Goal: Task Accomplishment & Management: Complete application form

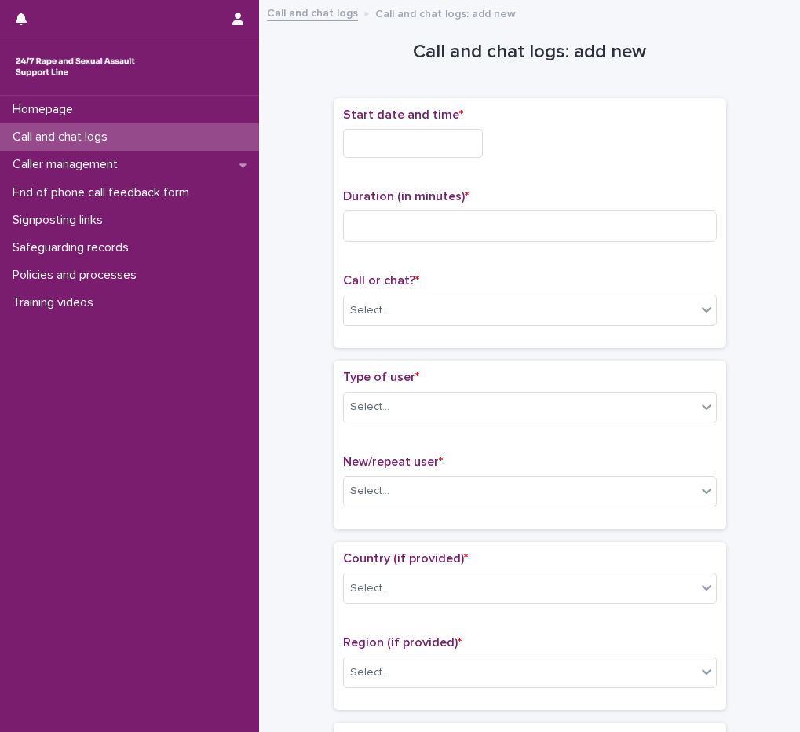
scroll to position [166, 0]
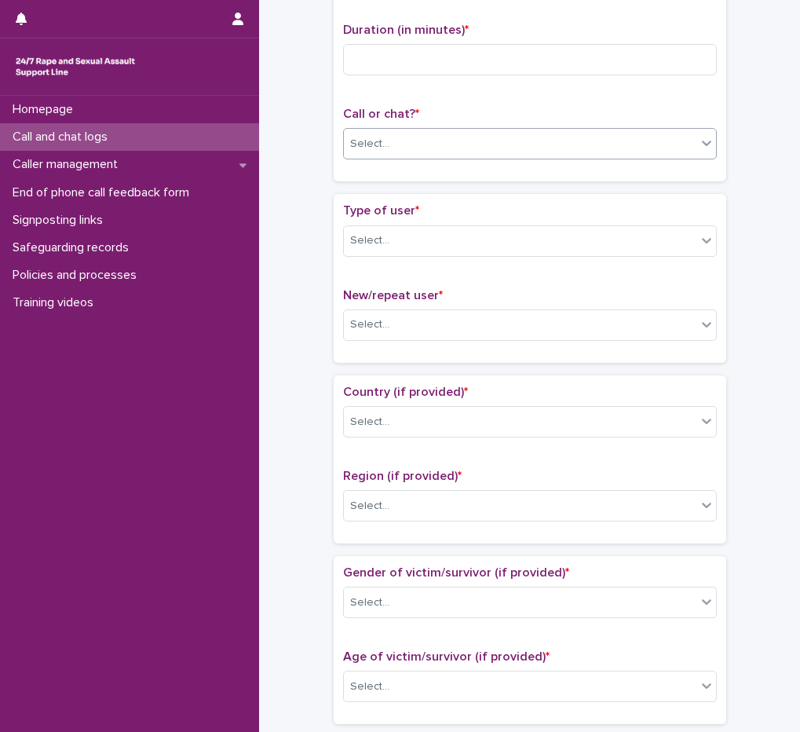
click at [414, 148] on div "Select..." at bounding box center [520, 144] width 353 height 26
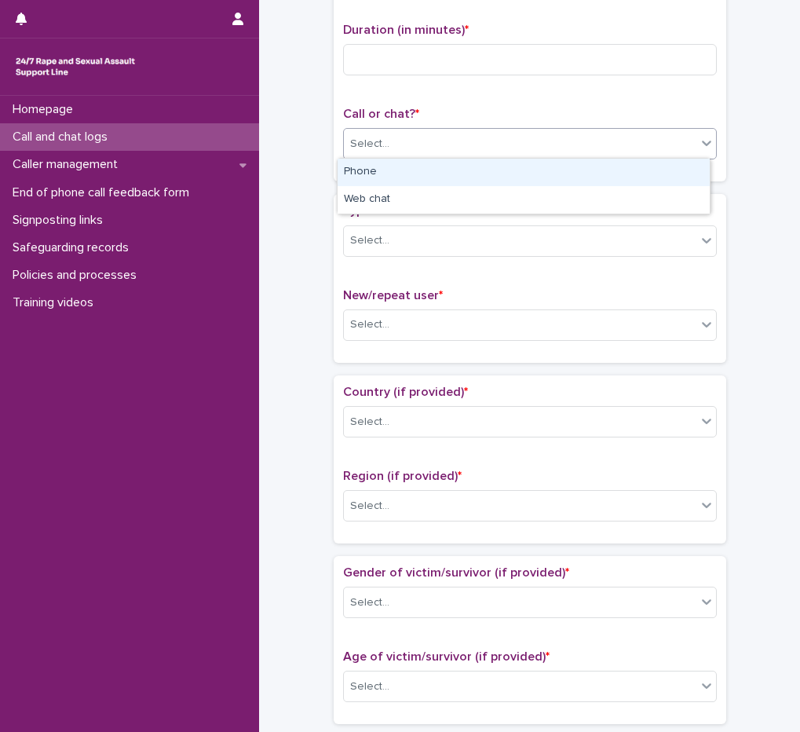
click at [404, 170] on div "Phone" at bounding box center [524, 172] width 372 height 27
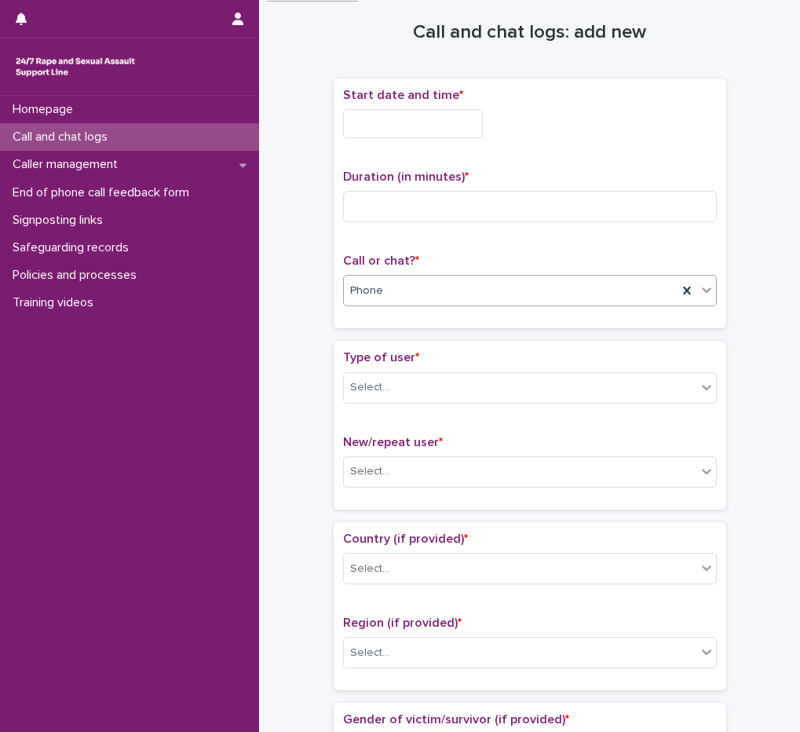
scroll to position [0, 0]
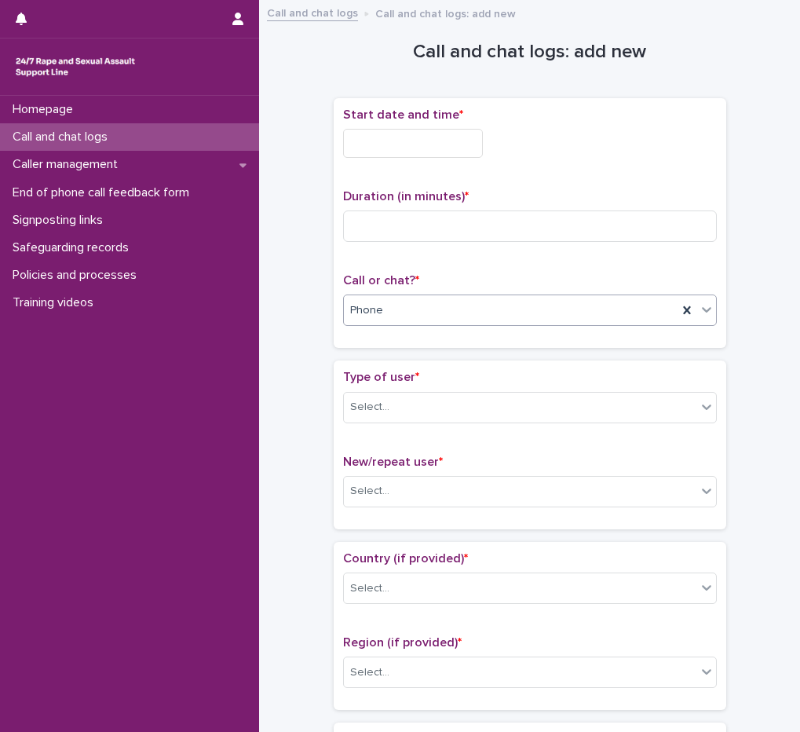
click at [428, 148] on input "text" at bounding box center [413, 143] width 140 height 29
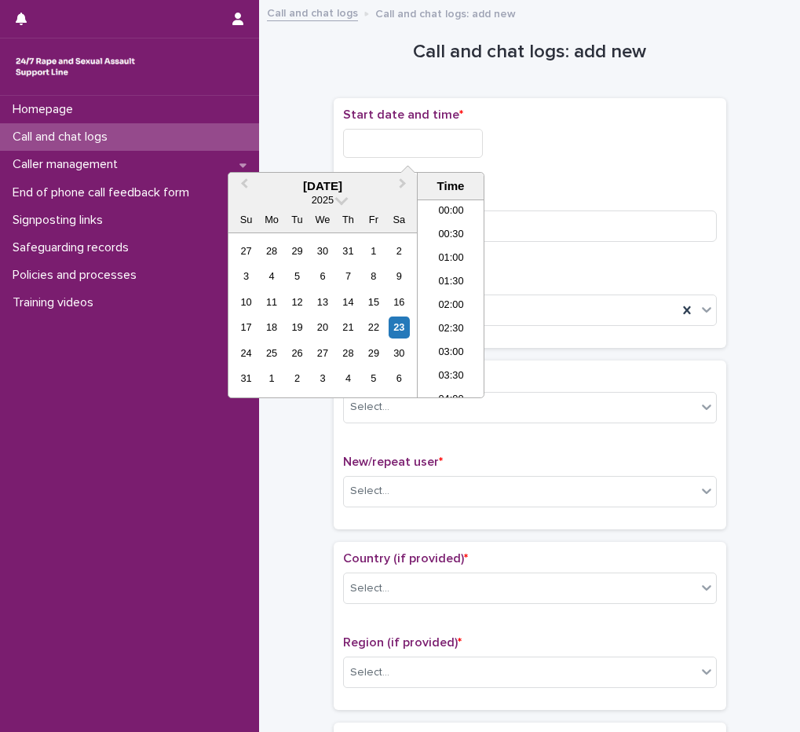
scroll to position [55, 0]
click at [455, 301] on li "03:00" at bounding box center [451, 299] width 67 height 24
click at [453, 133] on input "**********" at bounding box center [413, 143] width 140 height 29
type input "**********"
click at [557, 119] on p "Start date and time *" at bounding box center [530, 115] width 374 height 15
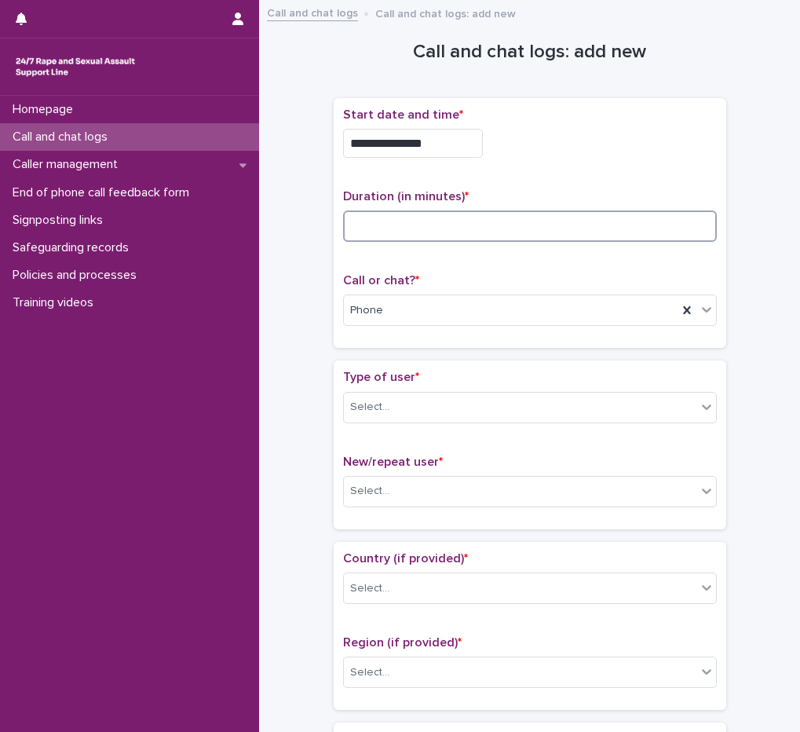
click at [404, 232] on input at bounding box center [530, 225] width 374 height 31
type input "*"
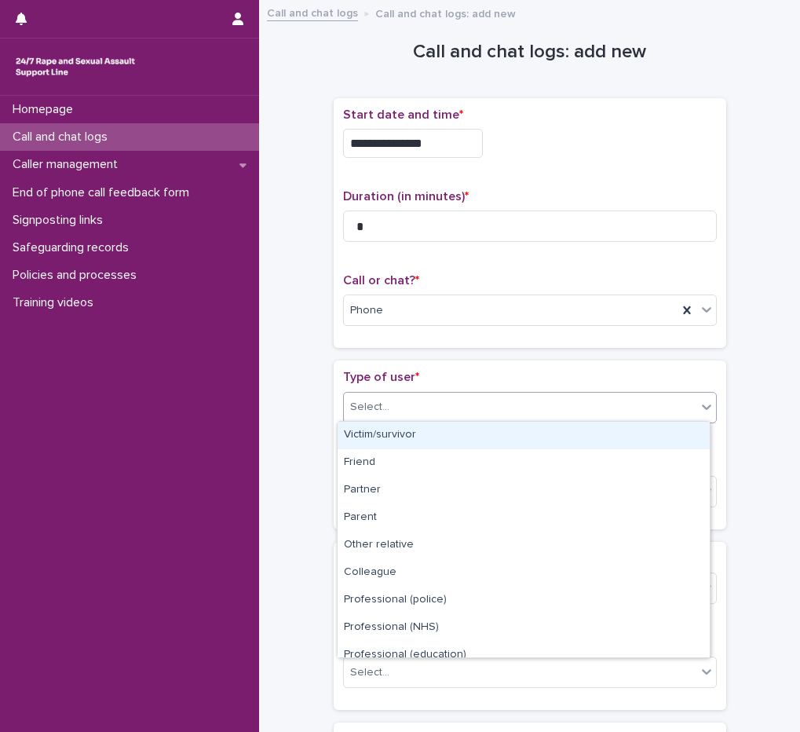
click at [400, 404] on div "Select..." at bounding box center [520, 407] width 353 height 26
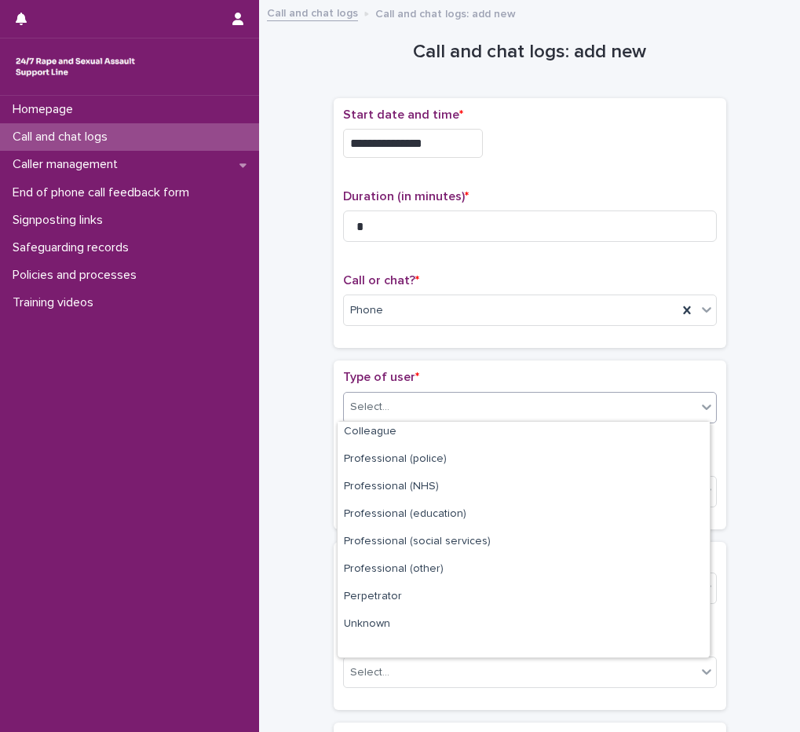
scroll to position [177, 0]
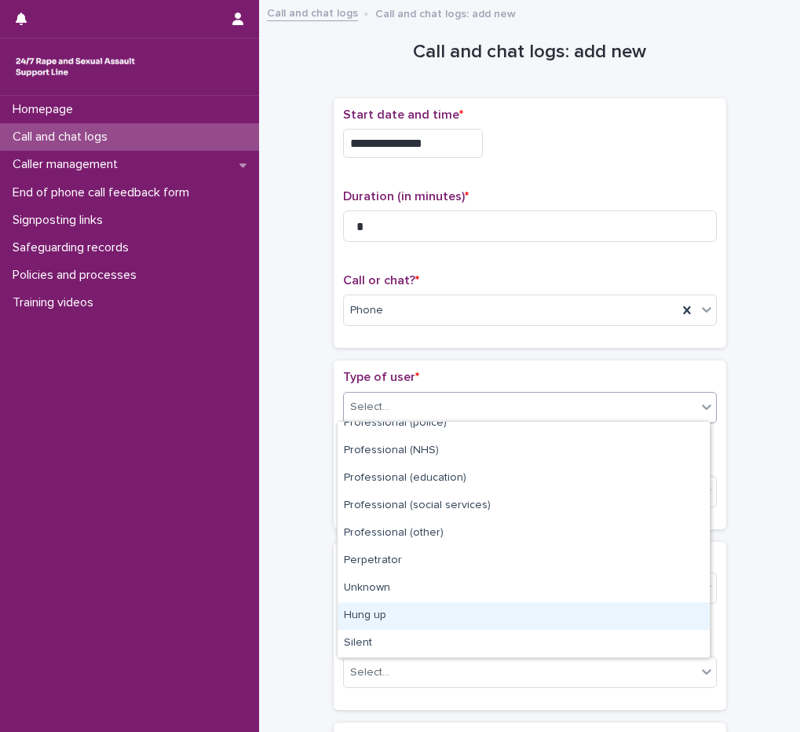
click at [387, 613] on div "Hung up" at bounding box center [524, 615] width 372 height 27
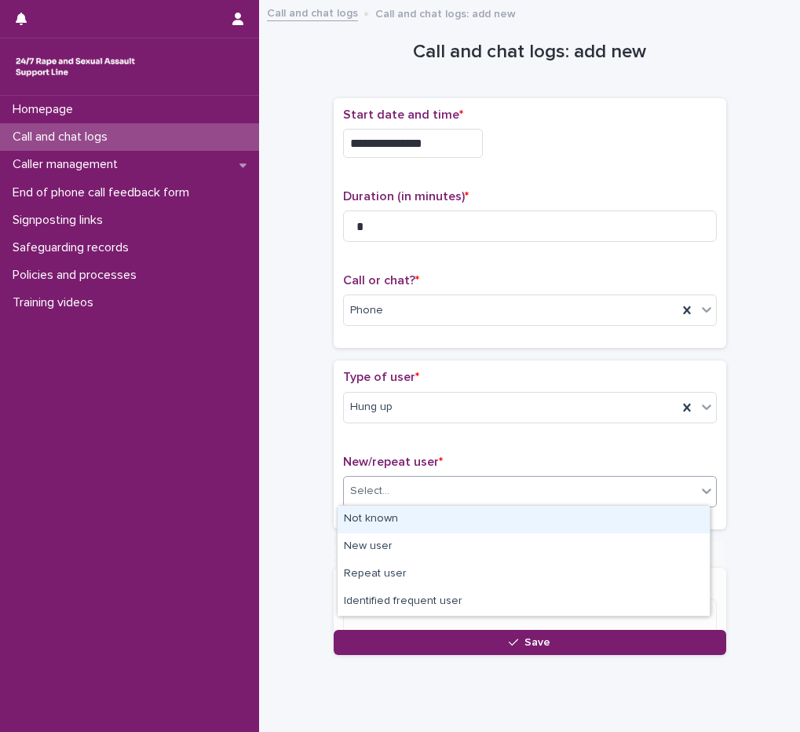
click at [398, 489] on div "Select..." at bounding box center [520, 491] width 353 height 26
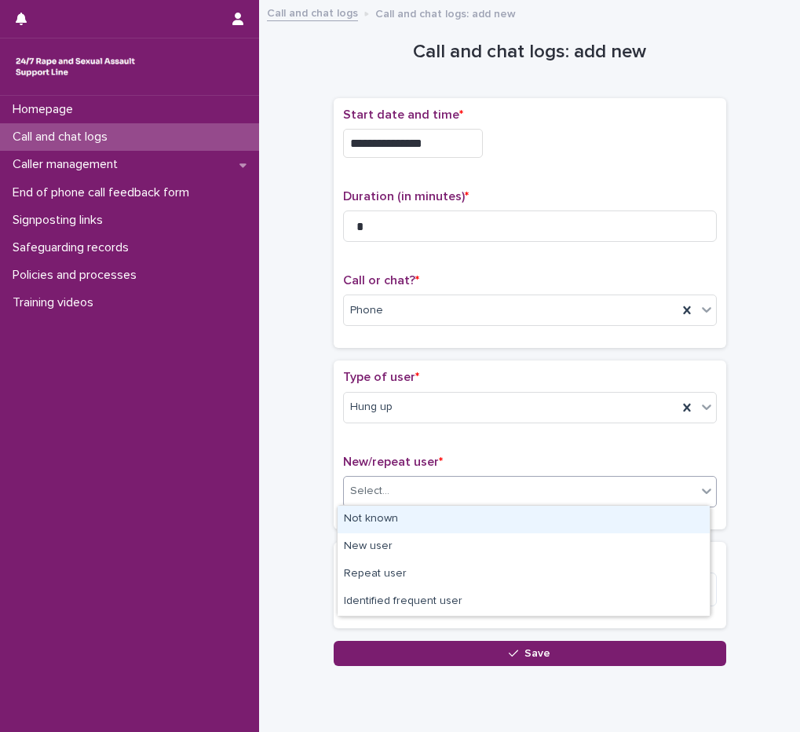
click at [402, 515] on div "Not known" at bounding box center [524, 519] width 372 height 27
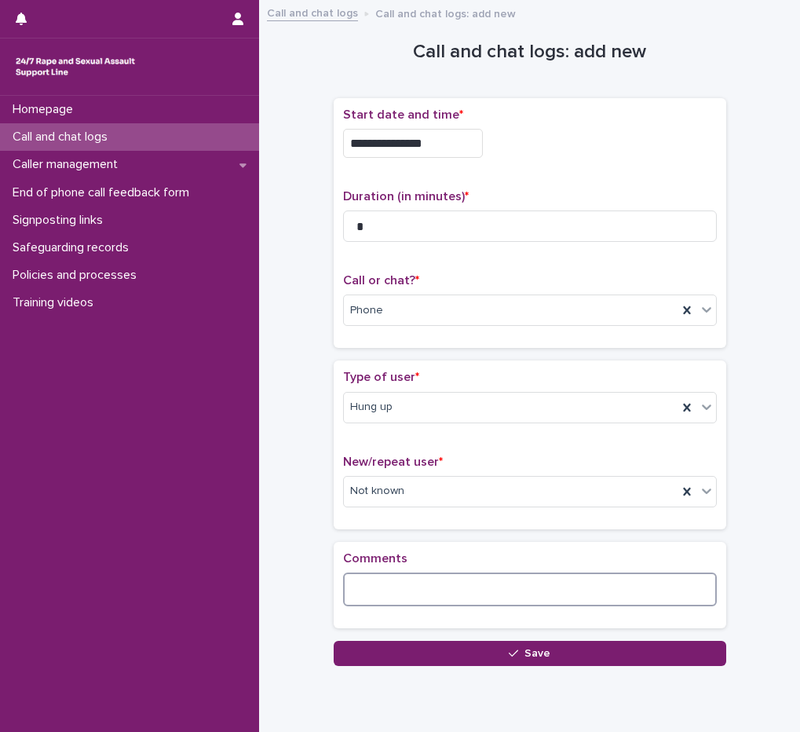
click at [373, 595] on textarea at bounding box center [530, 589] width 374 height 34
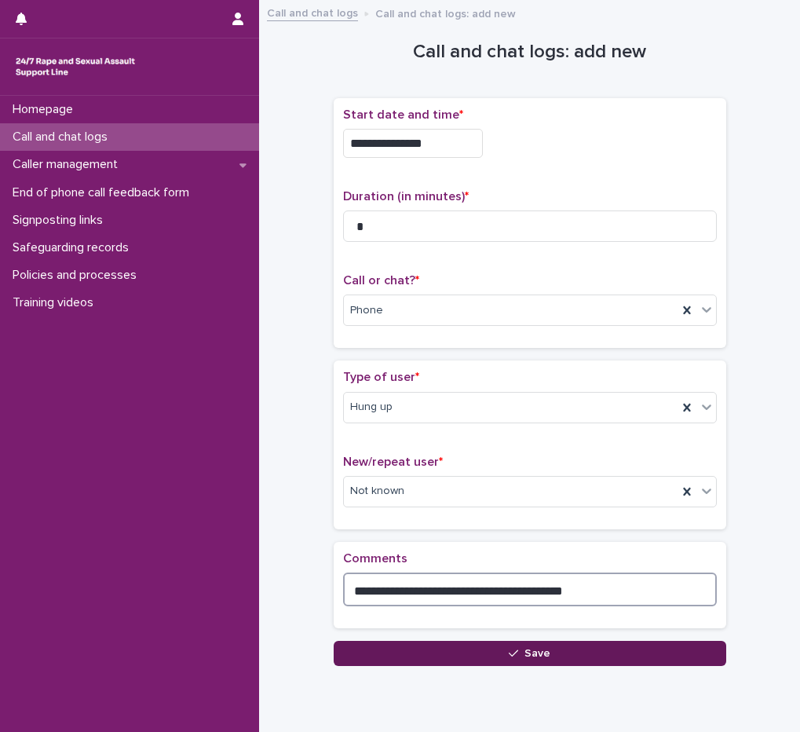
type textarea "**********"
click at [480, 652] on button "Save" at bounding box center [530, 653] width 393 height 25
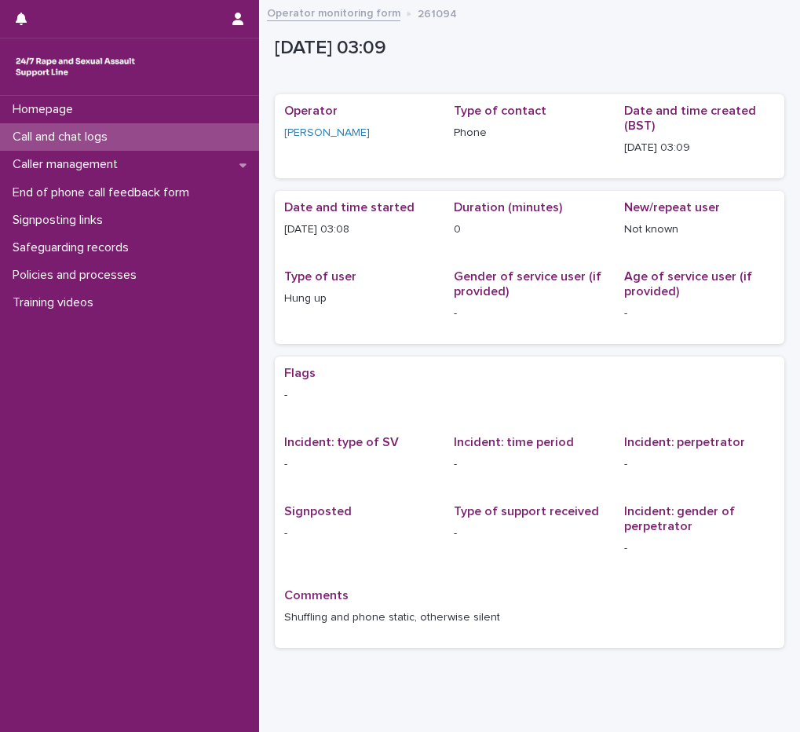
click at [118, 136] on p "Call and chat logs" at bounding box center [63, 137] width 114 height 15
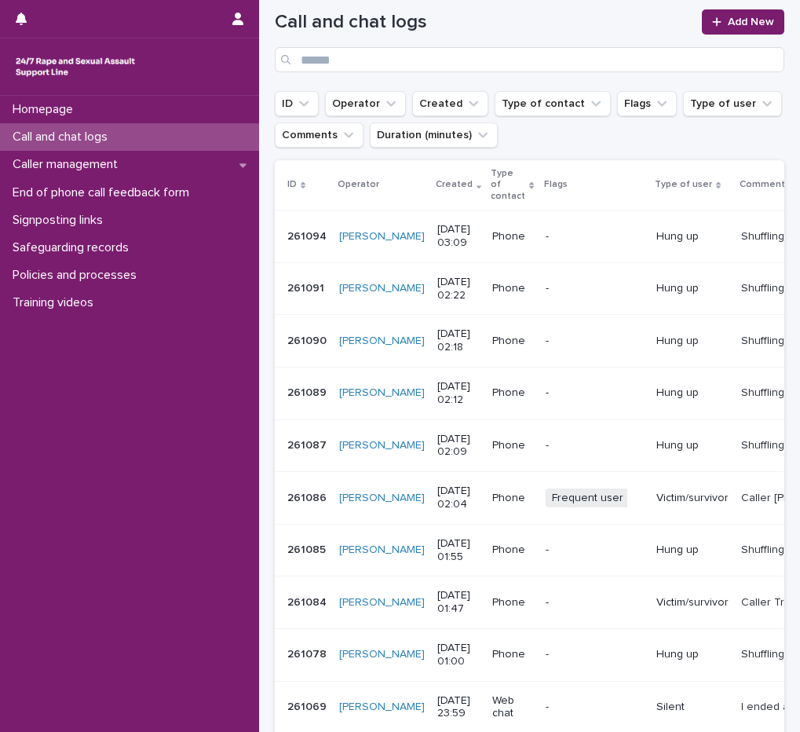
scroll to position [157, 0]
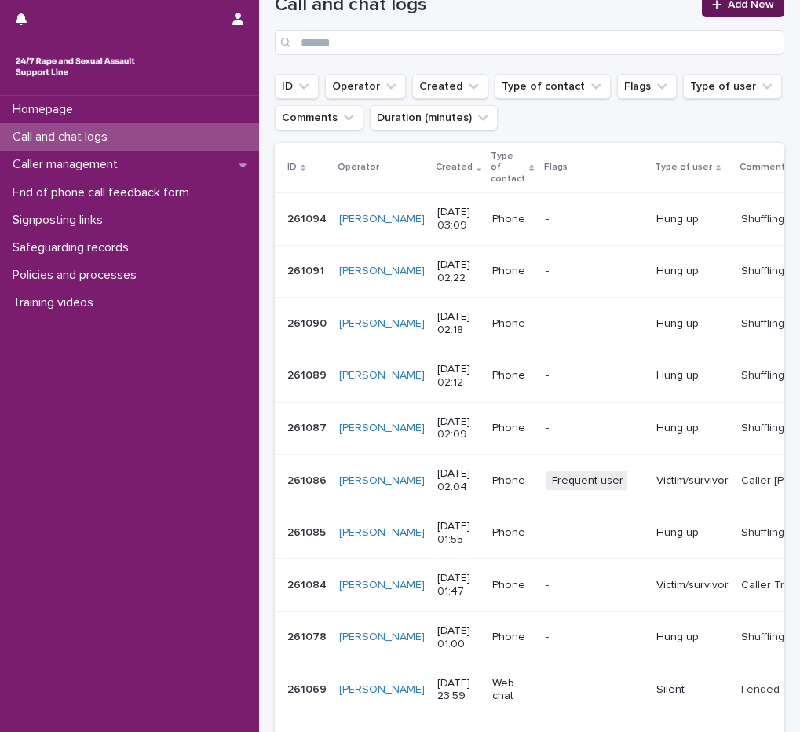
click at [731, 10] on link "Add New" at bounding box center [743, 4] width 82 height 25
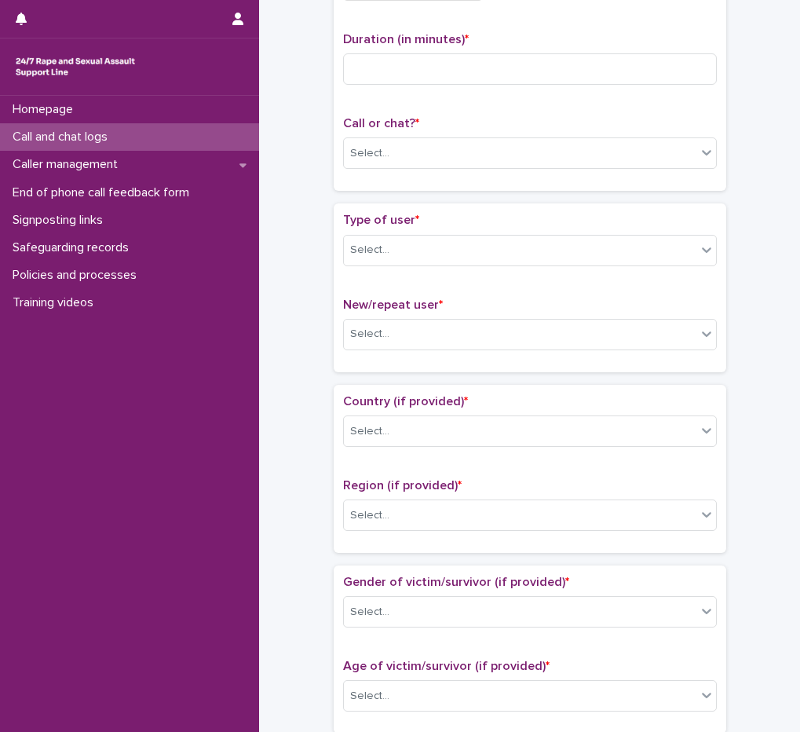
scroll to position [166, 0]
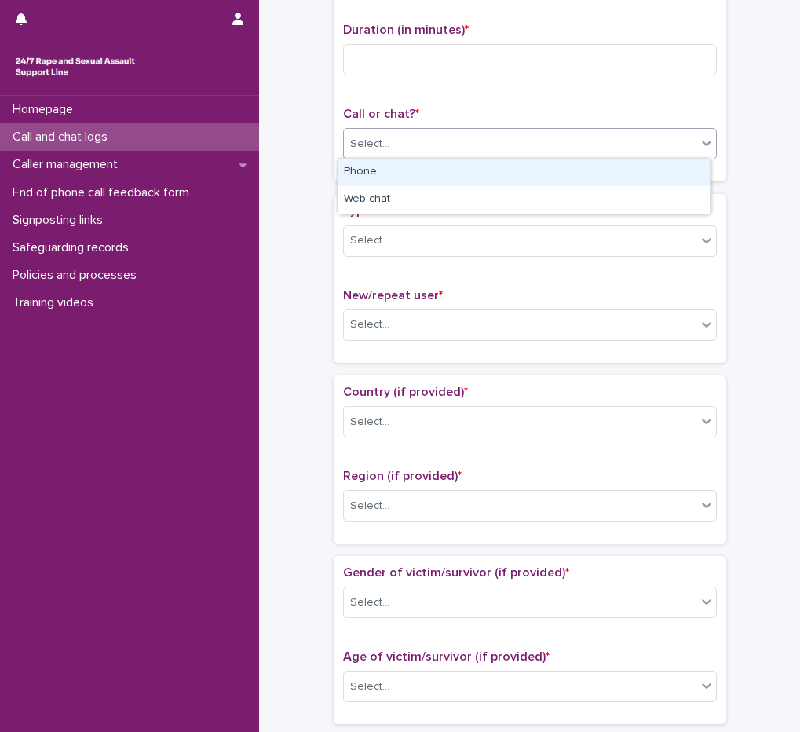
click at [385, 149] on div "Select..." at bounding box center [520, 144] width 353 height 26
click at [389, 176] on div "Phone" at bounding box center [524, 172] width 372 height 27
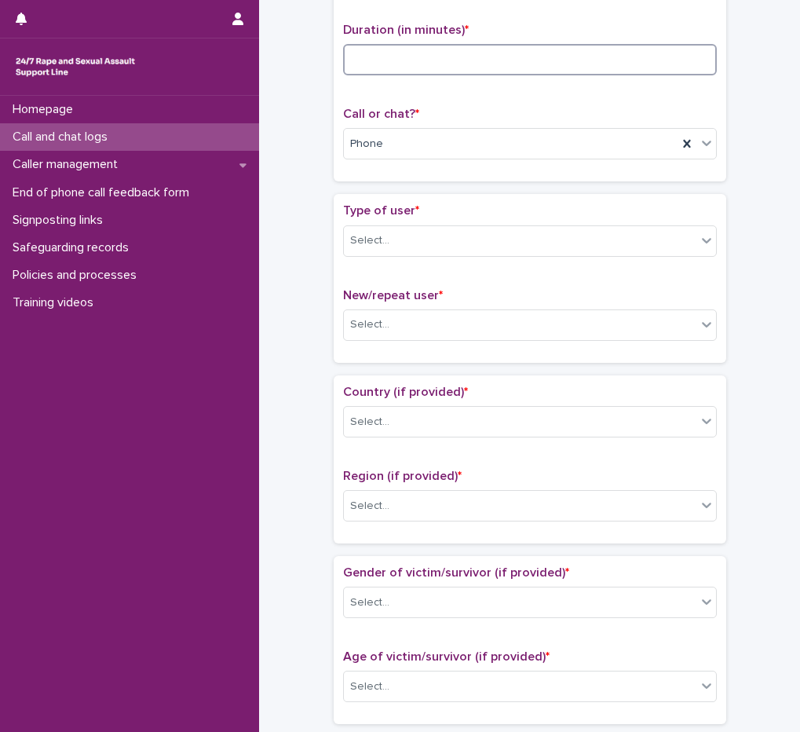
click at [420, 49] on input at bounding box center [530, 59] width 374 height 31
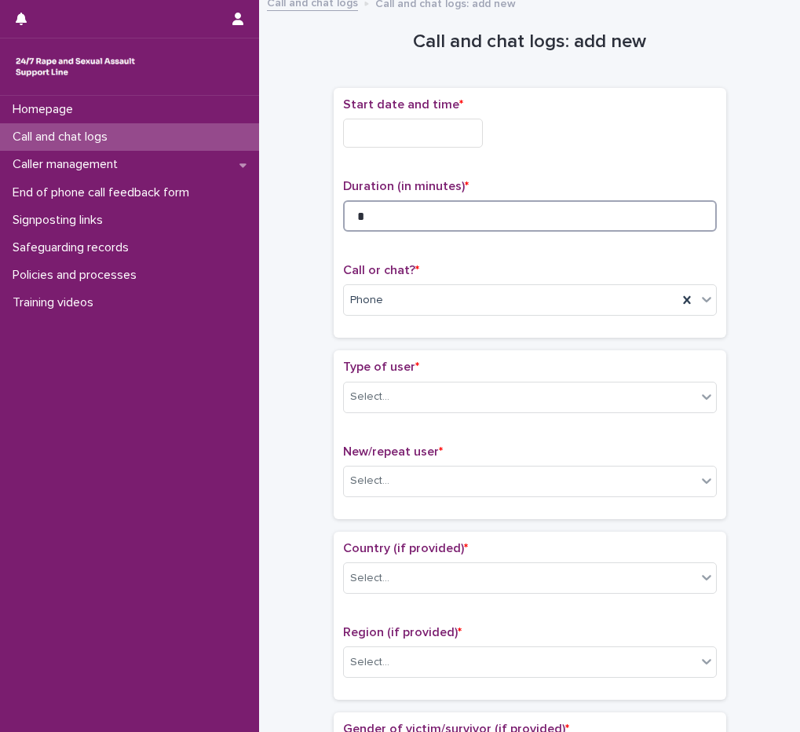
scroll to position [9, 0]
type input "*"
click at [438, 388] on div "Select..." at bounding box center [520, 398] width 353 height 26
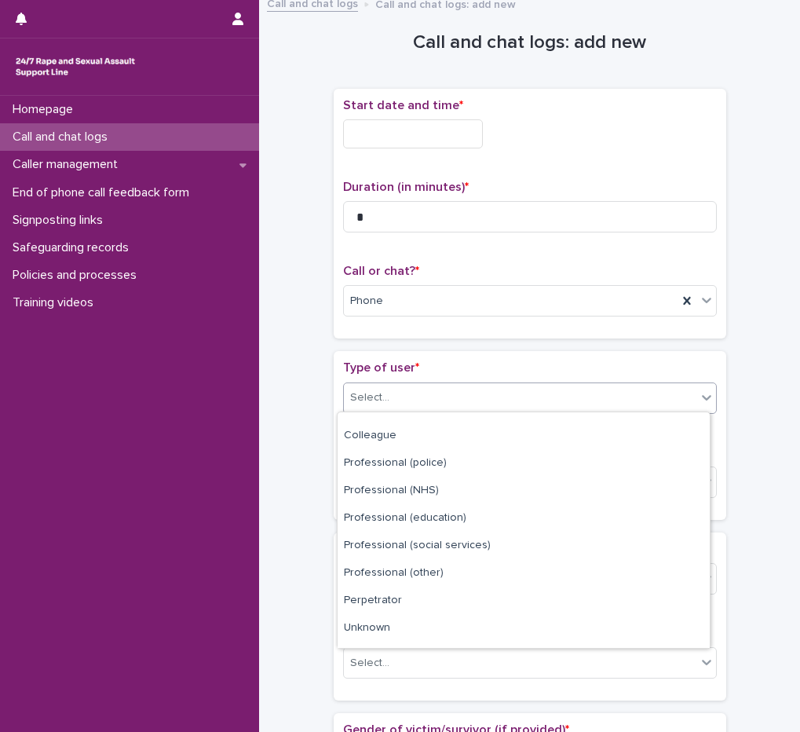
scroll to position [177, 0]
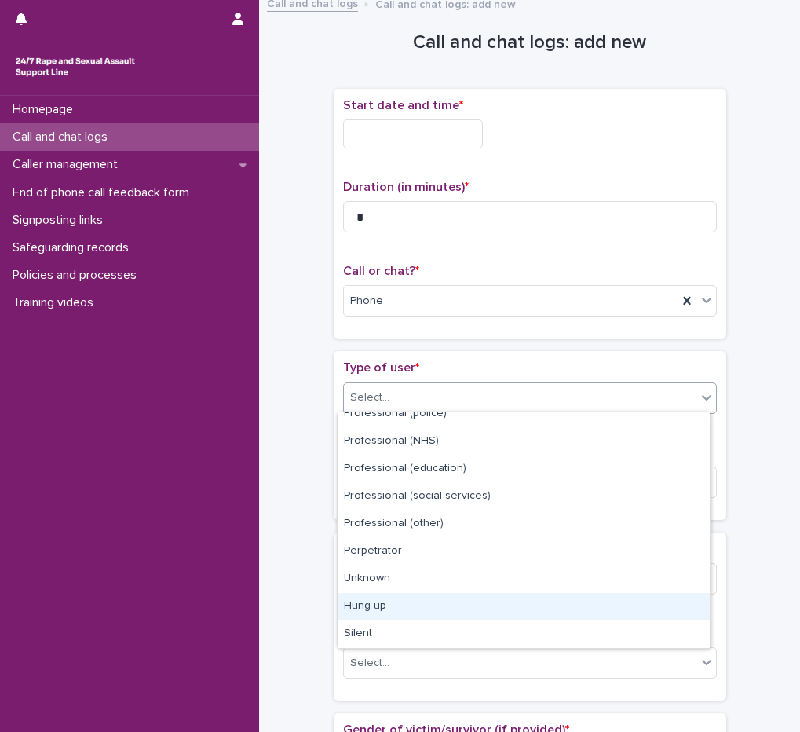
click at [389, 609] on div "Hung up" at bounding box center [524, 606] width 372 height 27
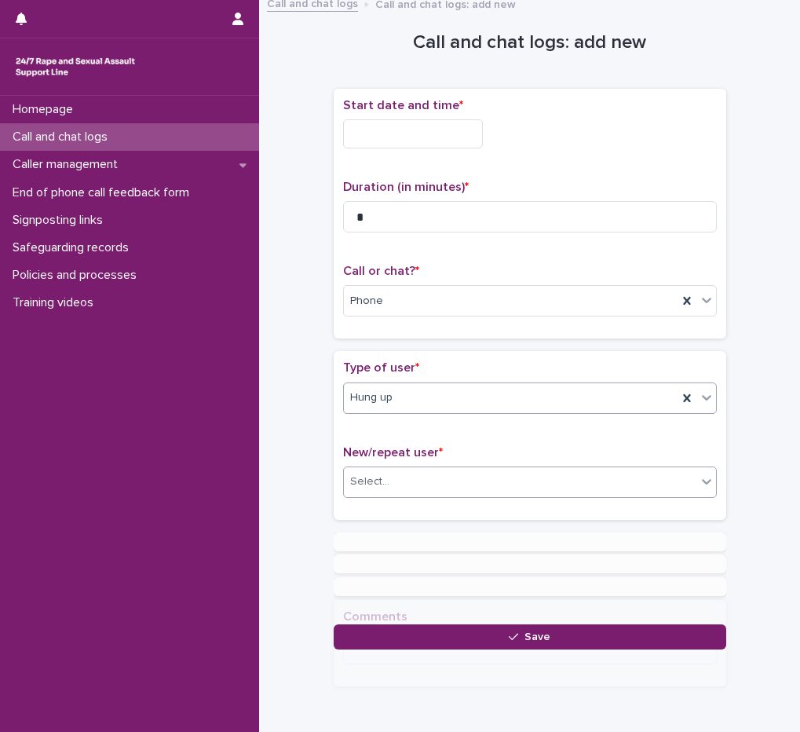
click at [380, 484] on div "Select..." at bounding box center [369, 481] width 39 height 16
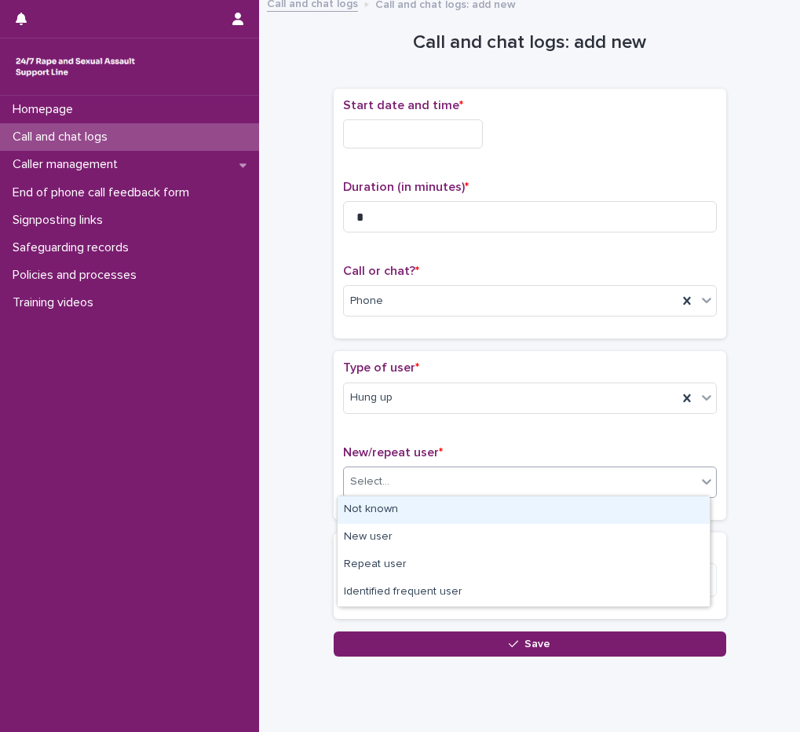
click at [382, 508] on div "Not known" at bounding box center [524, 509] width 372 height 27
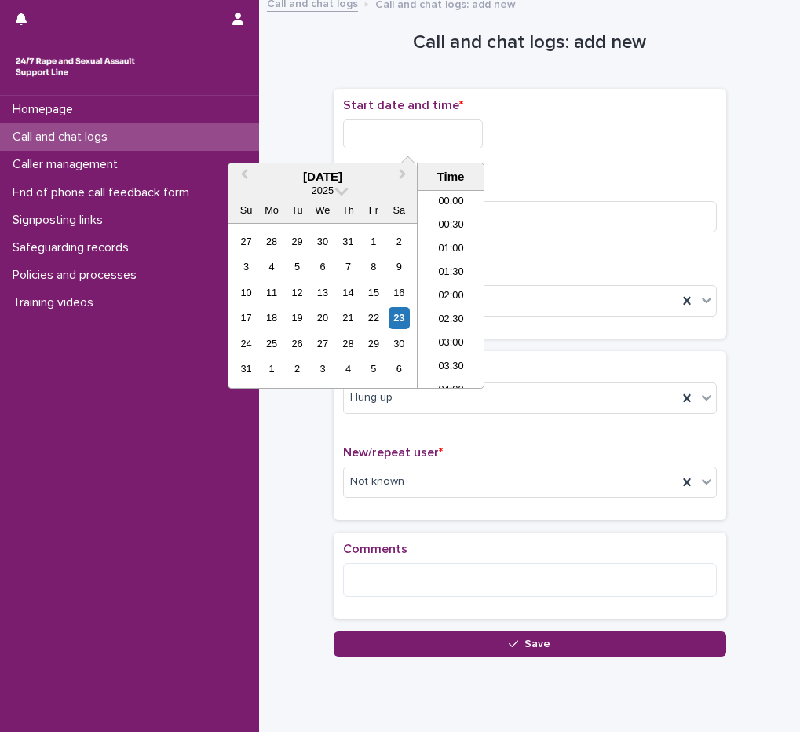
click at [373, 137] on input "text" at bounding box center [413, 133] width 140 height 29
click at [455, 294] on li "03:00" at bounding box center [451, 289] width 67 height 24
click at [445, 132] on input "**********" at bounding box center [413, 133] width 140 height 29
type input "**********"
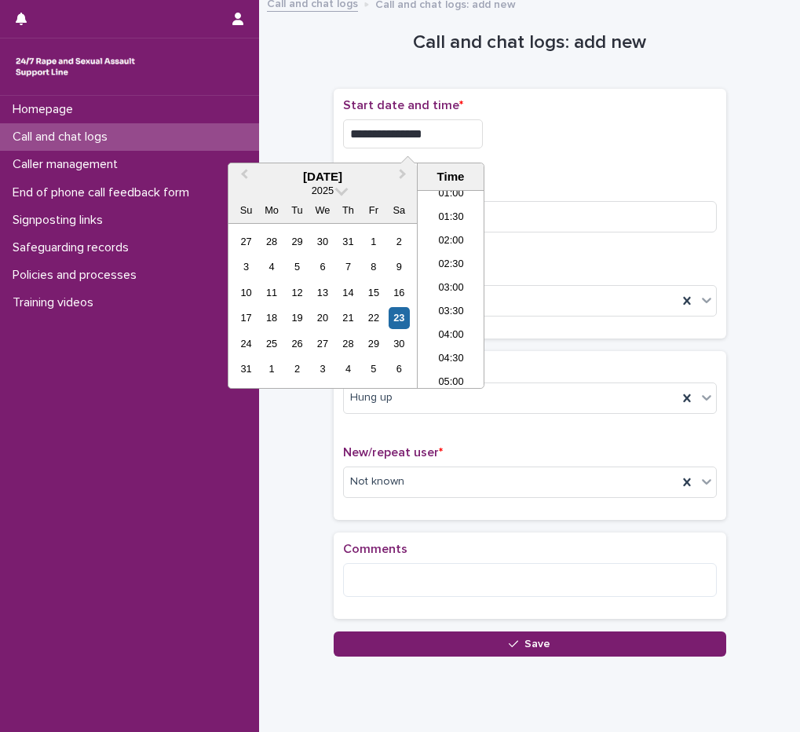
click at [582, 108] on p "Start date and time *" at bounding box center [530, 105] width 374 height 15
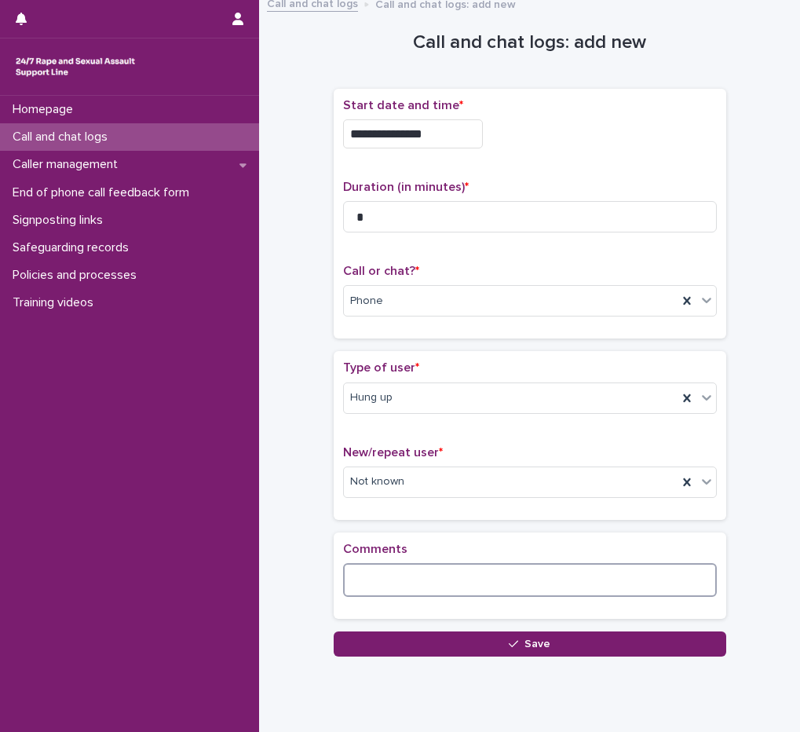
click at [378, 572] on textarea at bounding box center [530, 580] width 374 height 34
type textarea "*"
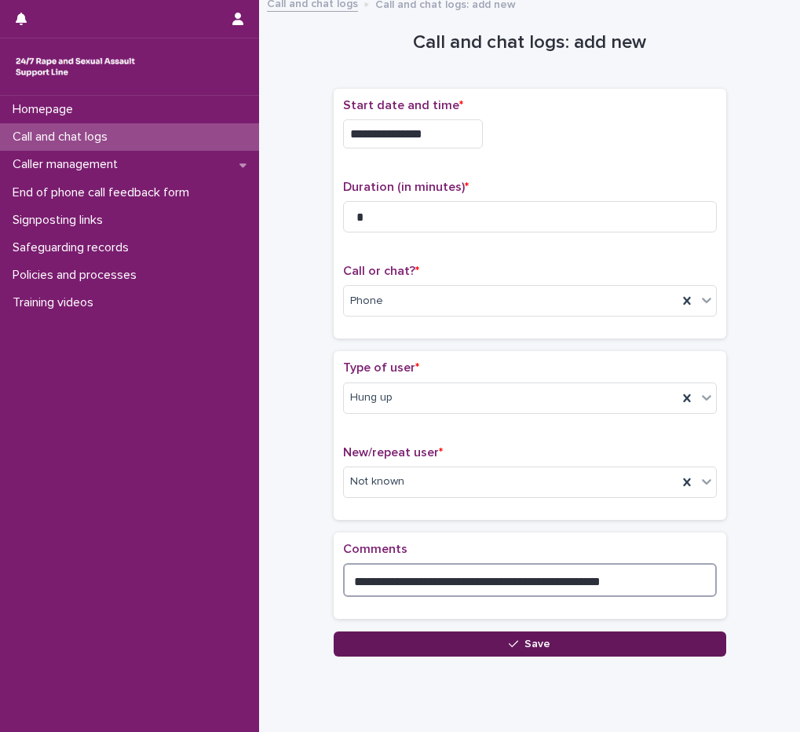
type textarea "**********"
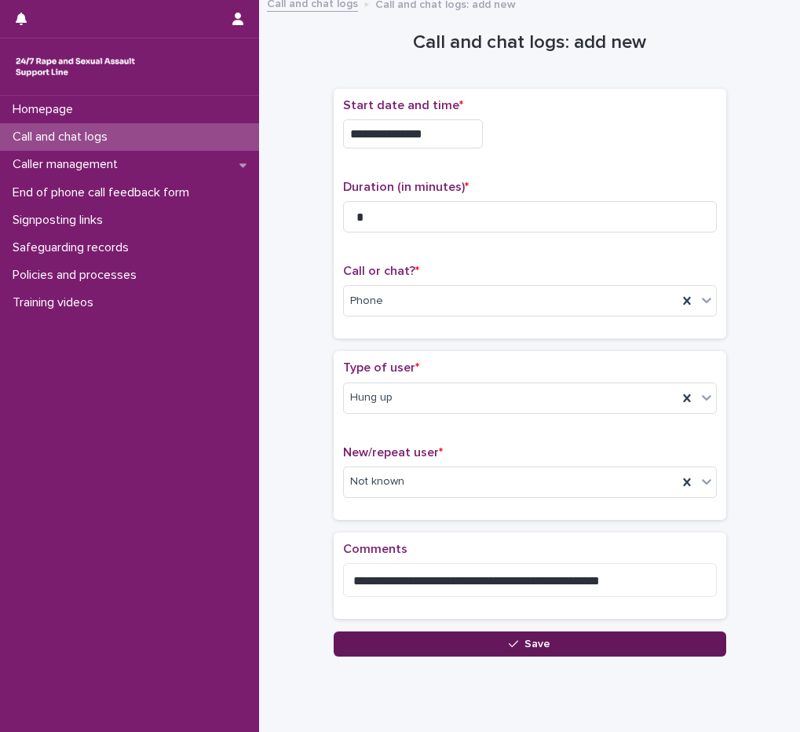
click at [422, 634] on button "Save" at bounding box center [530, 643] width 393 height 25
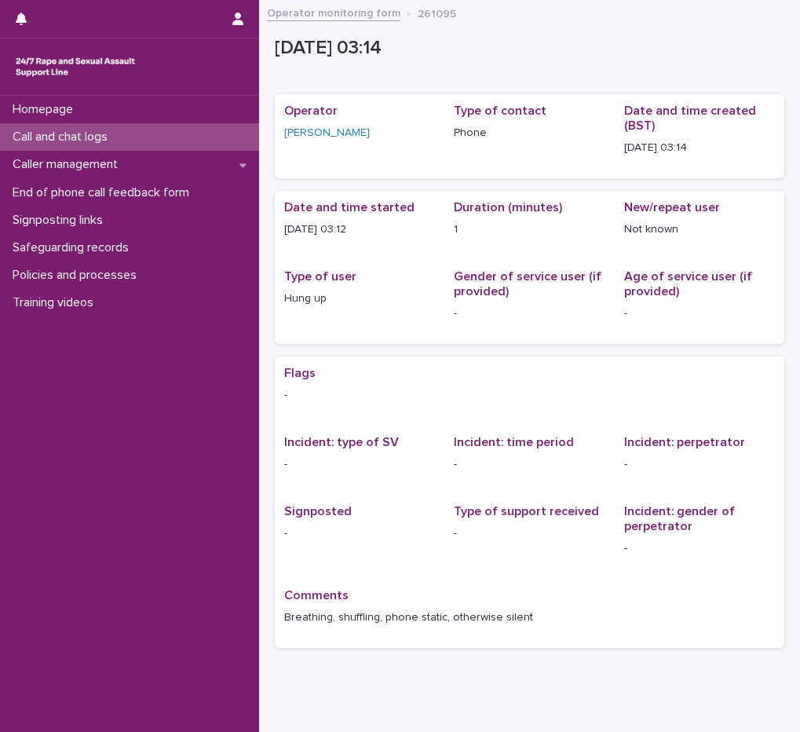
click at [120, 137] on p "Call and chat logs" at bounding box center [63, 137] width 114 height 15
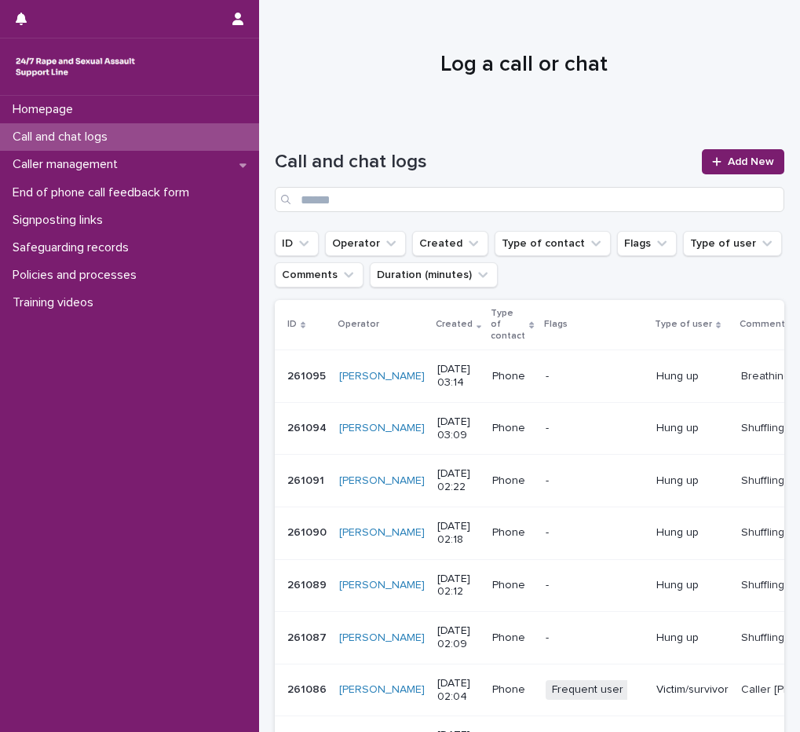
click at [393, 49] on div at bounding box center [523, 58] width 529 height 118
click at [418, 57] on h1 "Log a call or chat" at bounding box center [524, 65] width 498 height 27
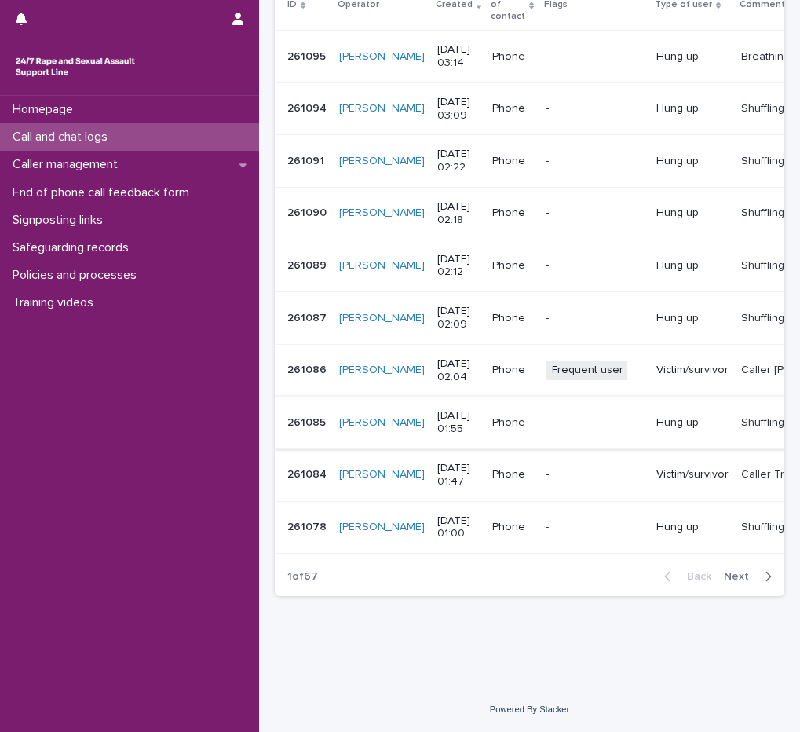
scroll to position [331, 0]
click at [733, 579] on span "Next" at bounding box center [741, 576] width 35 height 11
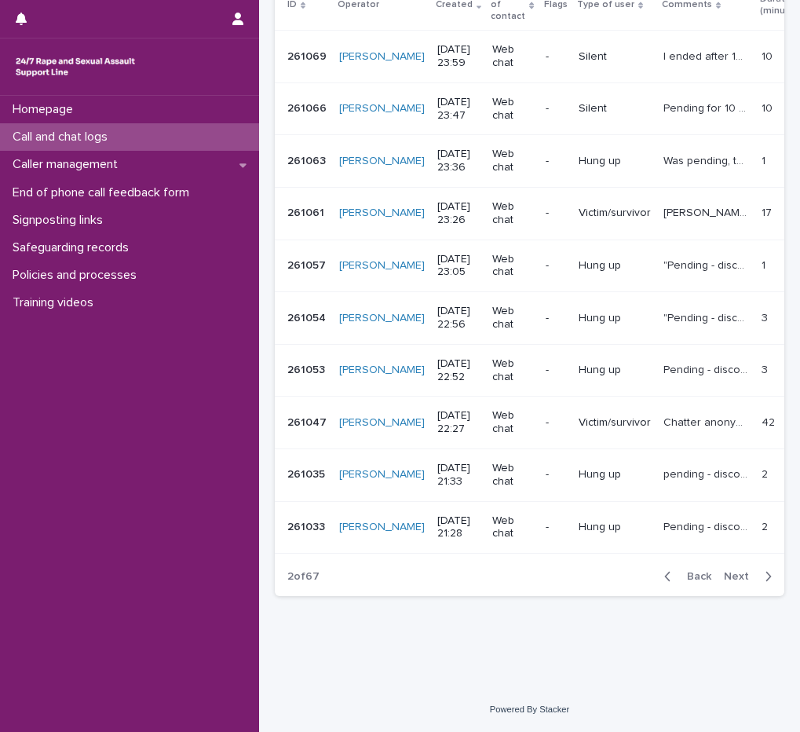
scroll to position [253, 0]
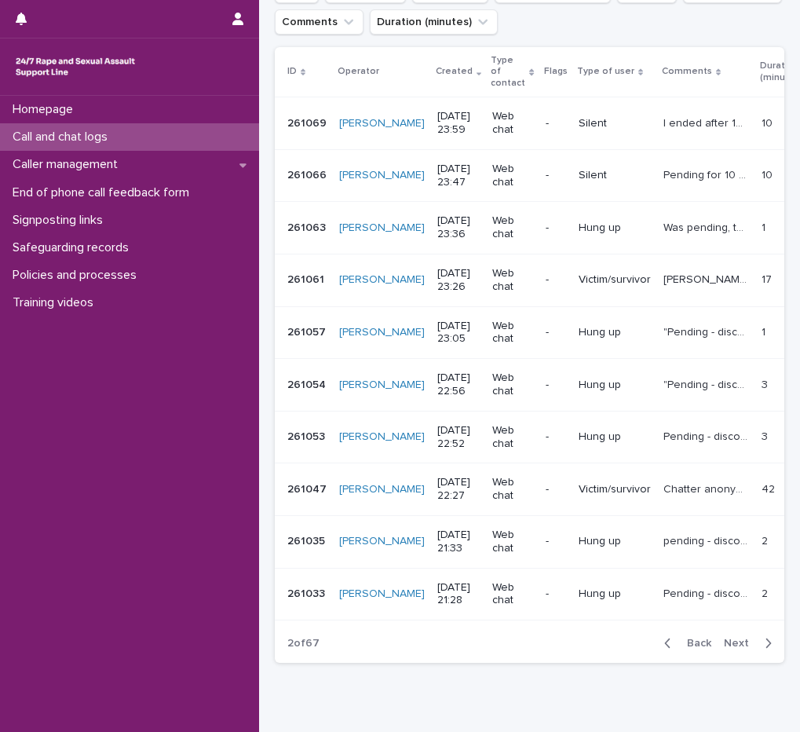
click at [696, 648] on span "Back" at bounding box center [695, 643] width 34 height 11
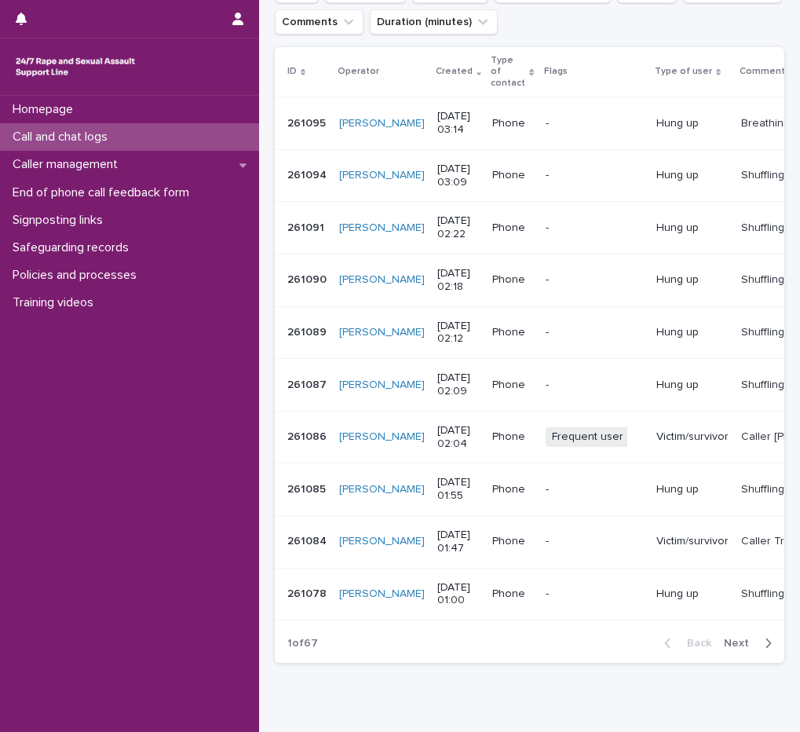
click at [746, 650] on button "Next" at bounding box center [751, 643] width 67 height 14
